Goal: Transaction & Acquisition: Book appointment/travel/reservation

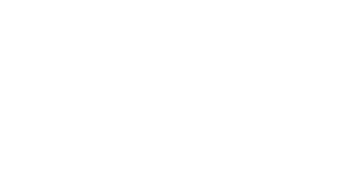
select select "**"
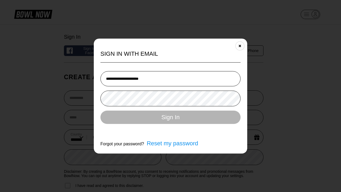
type input "**********"
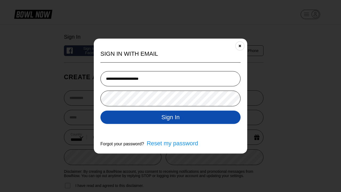
click at [171, 118] on button "Sign In" at bounding box center [171, 116] width 140 height 13
